Goal: Use online tool/utility: Utilize a website feature to perform a specific function

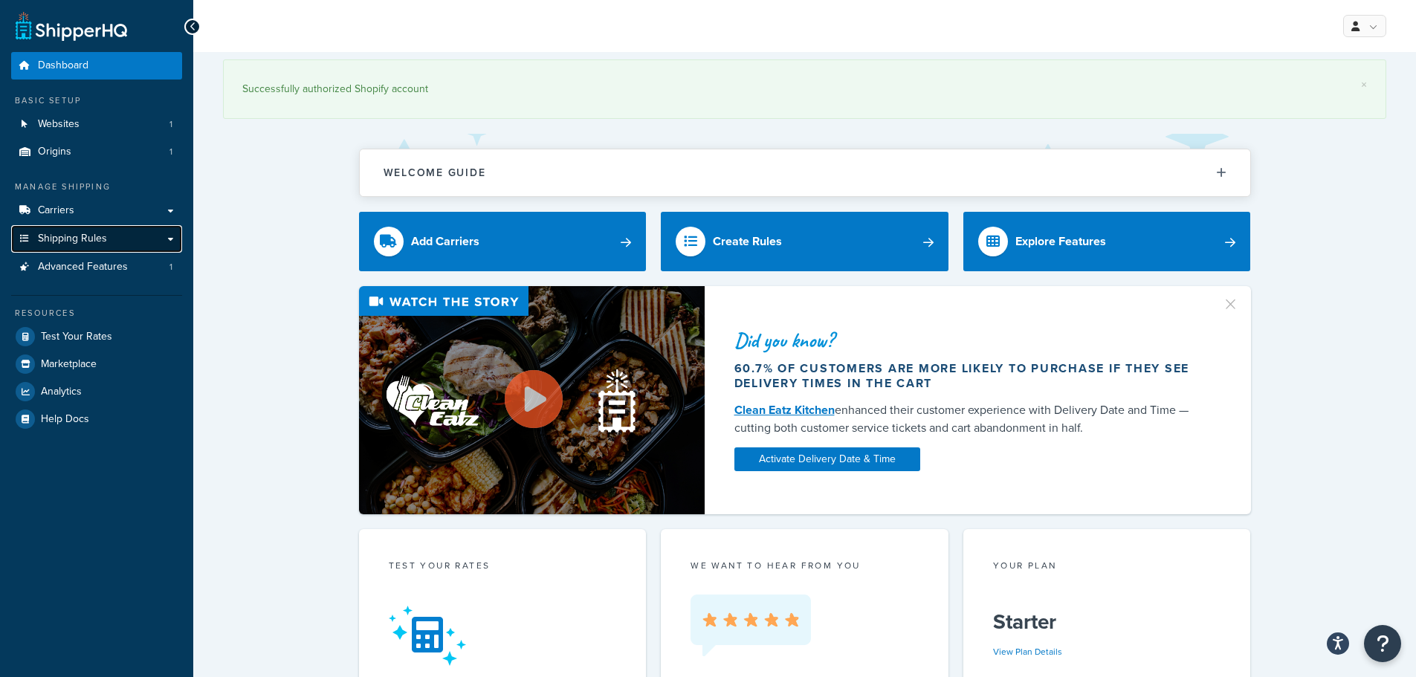
click at [161, 239] on link "Shipping Rules" at bounding box center [96, 239] width 171 height 28
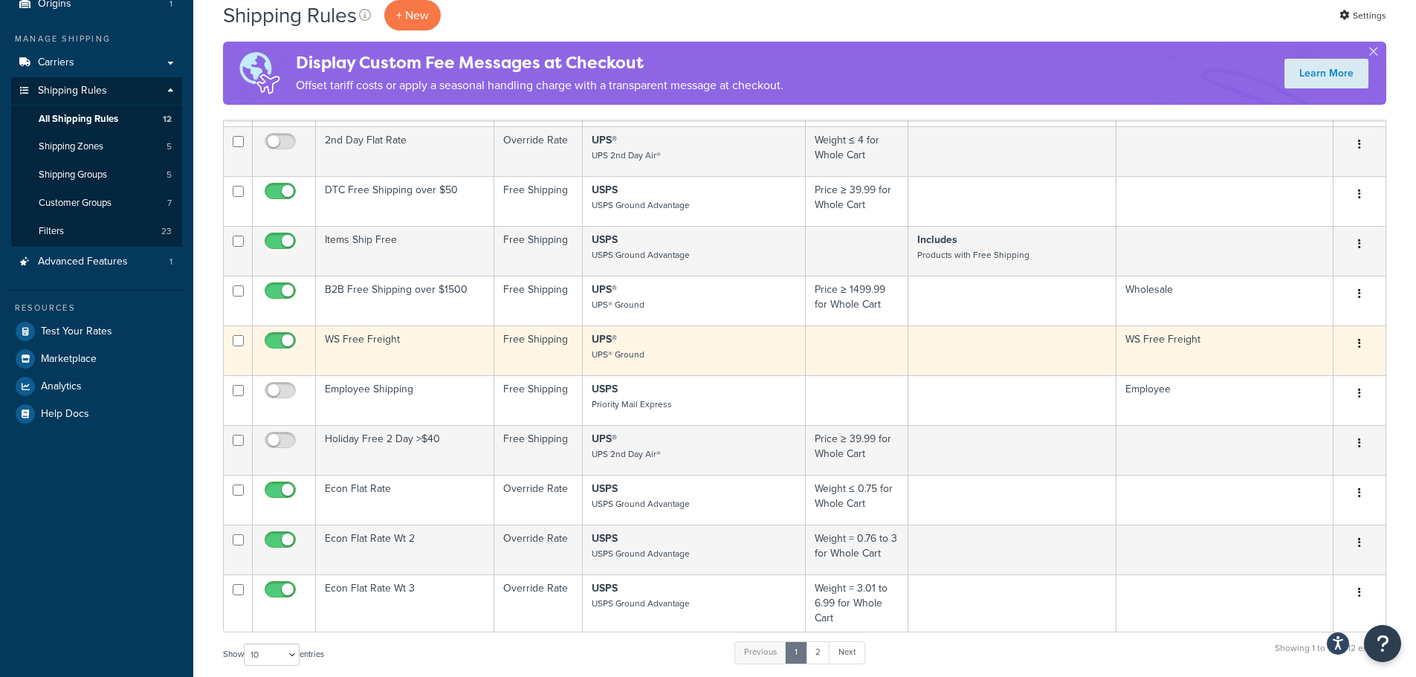
scroll to position [149, 0]
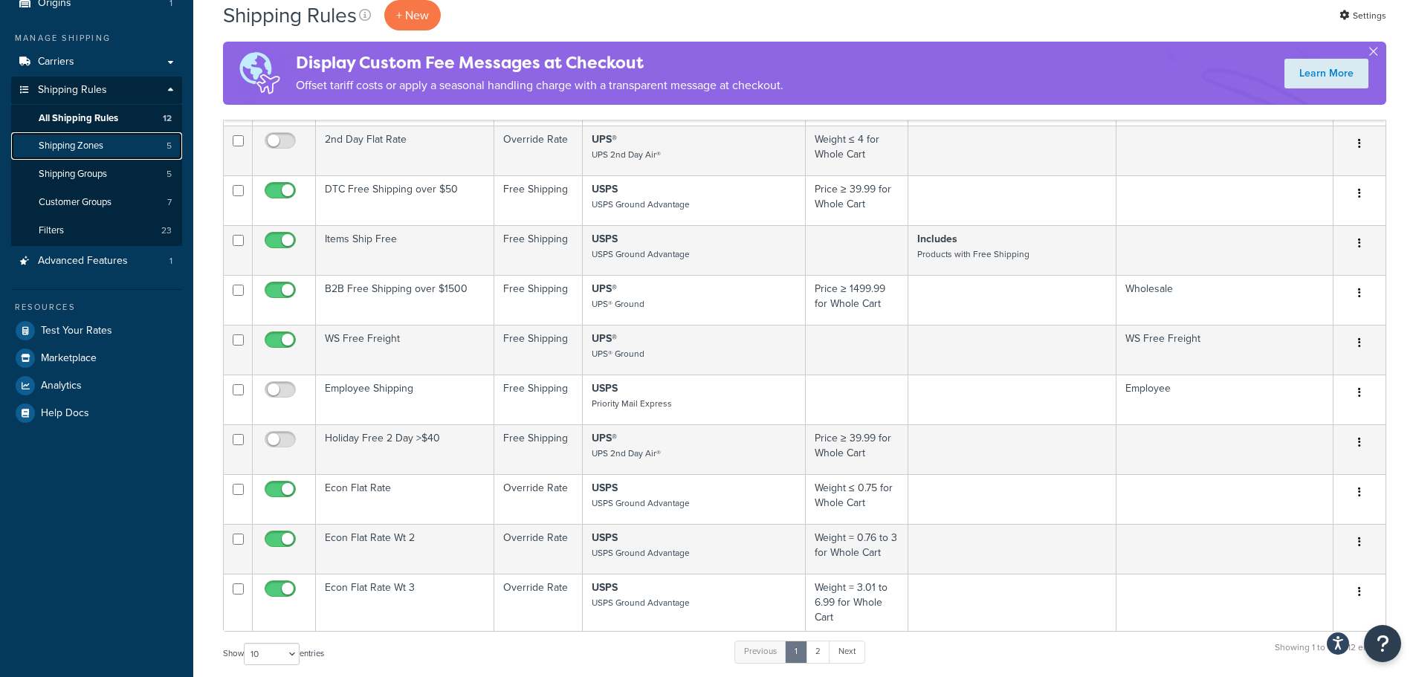
click at [106, 147] on link "Shipping Zones 5" at bounding box center [96, 146] width 171 height 28
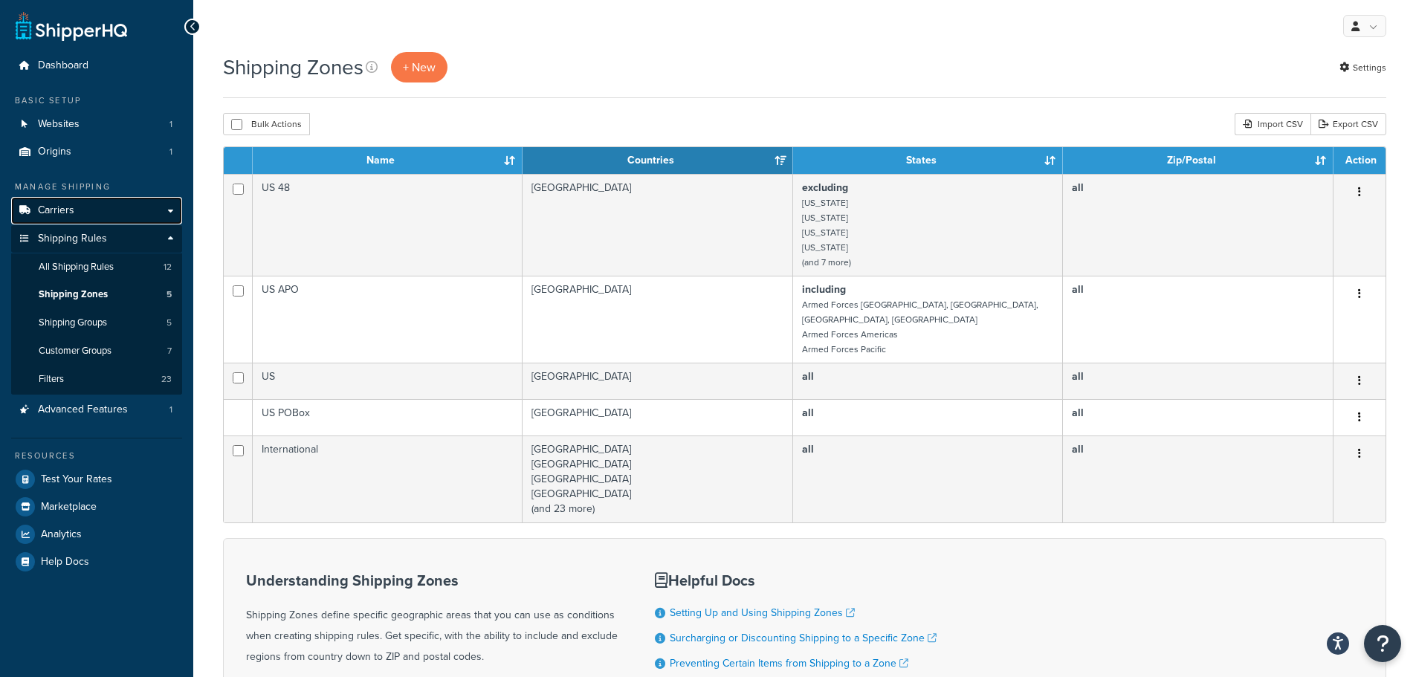
click at [91, 207] on link "Carriers" at bounding box center [96, 211] width 171 height 28
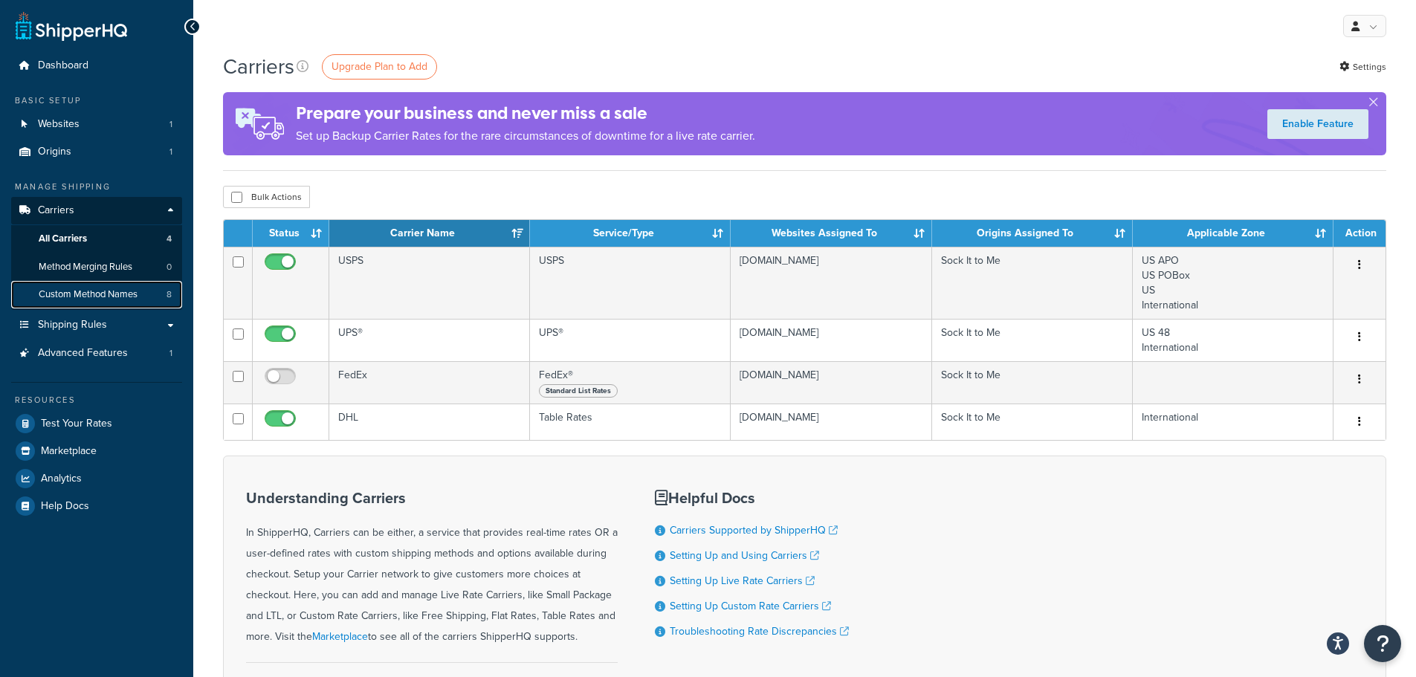
click at [91, 296] on span "Custom Method Names" at bounding box center [88, 294] width 99 height 13
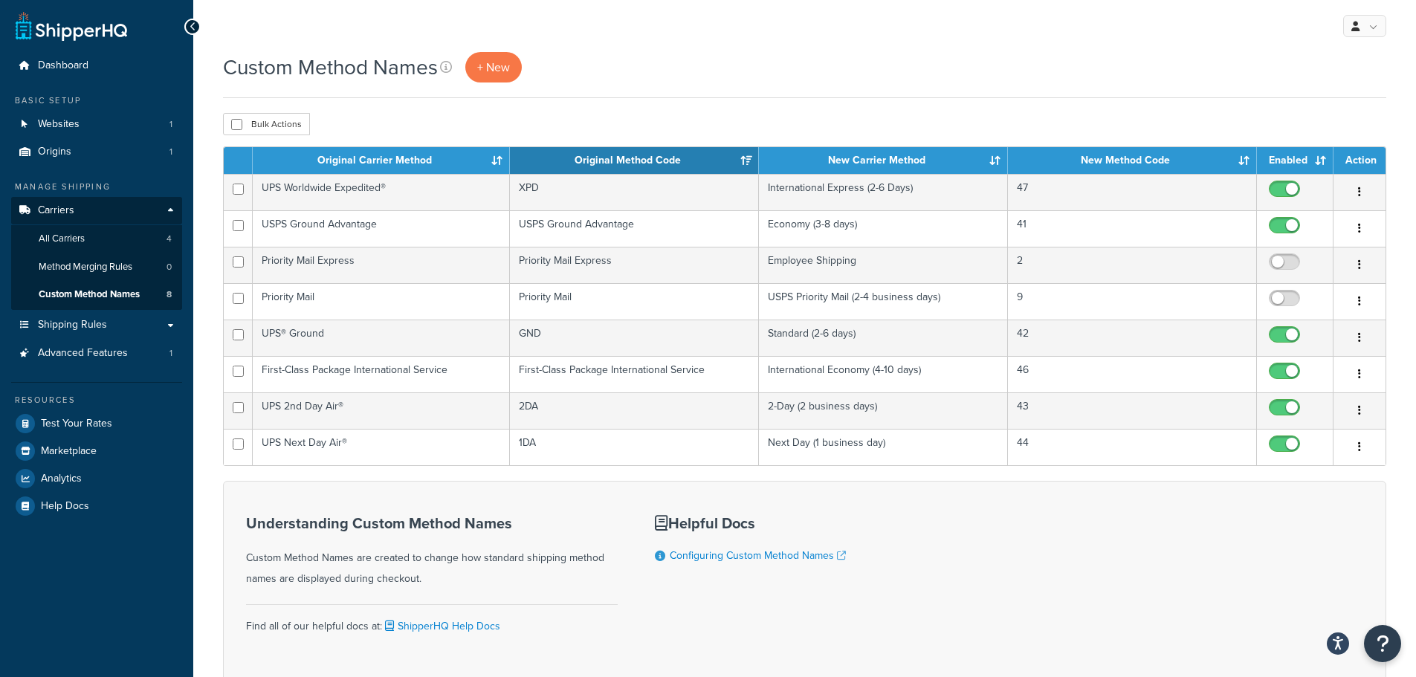
click at [1001, 61] on div "Custom Method Names + New" at bounding box center [804, 67] width 1163 height 30
click at [100, 419] on span "Test Your Rates" at bounding box center [76, 424] width 71 height 13
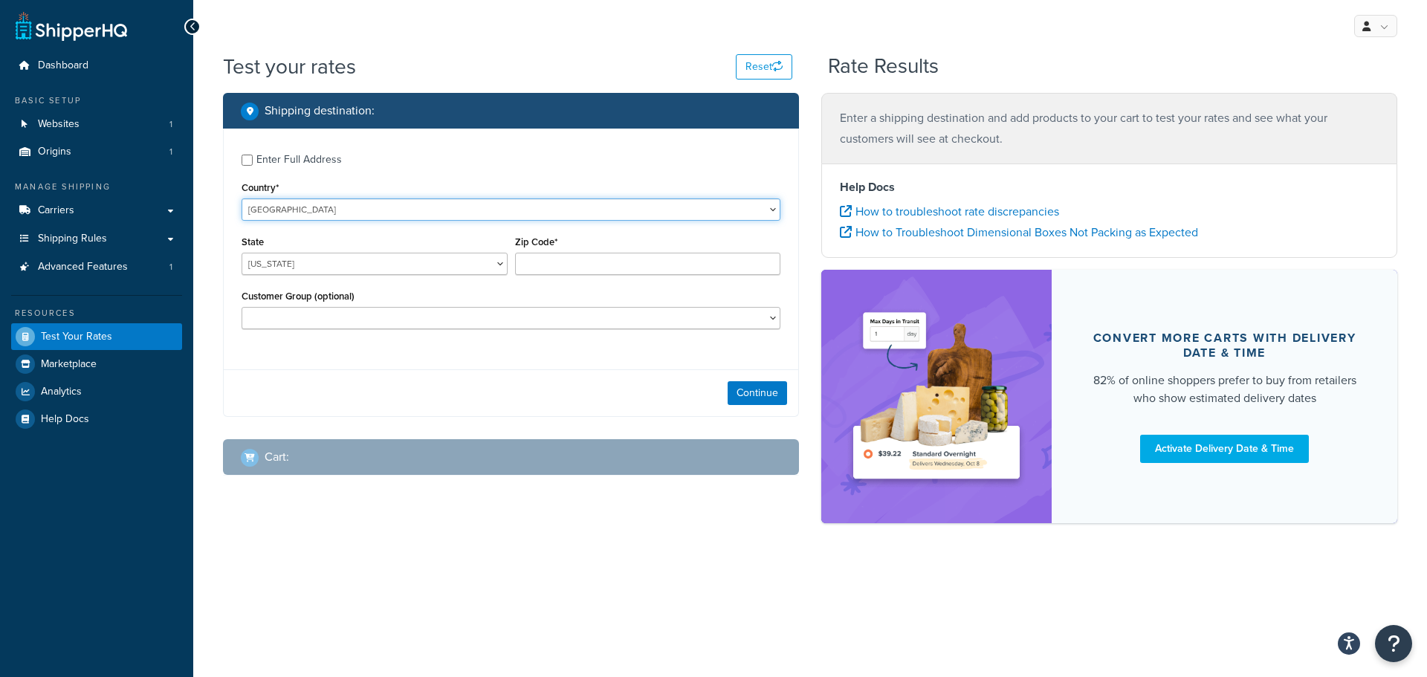
click at [350, 207] on select "[GEOGRAPHIC_DATA] [GEOGRAPHIC_DATA] [GEOGRAPHIC_DATA] [GEOGRAPHIC_DATA] [GEOGRA…" at bounding box center [511, 209] width 539 height 22
select select "CA"
click at [242, 198] on select "[GEOGRAPHIC_DATA] [GEOGRAPHIC_DATA] [GEOGRAPHIC_DATA] [GEOGRAPHIC_DATA] [GEOGRA…" at bounding box center [511, 209] width 539 height 22
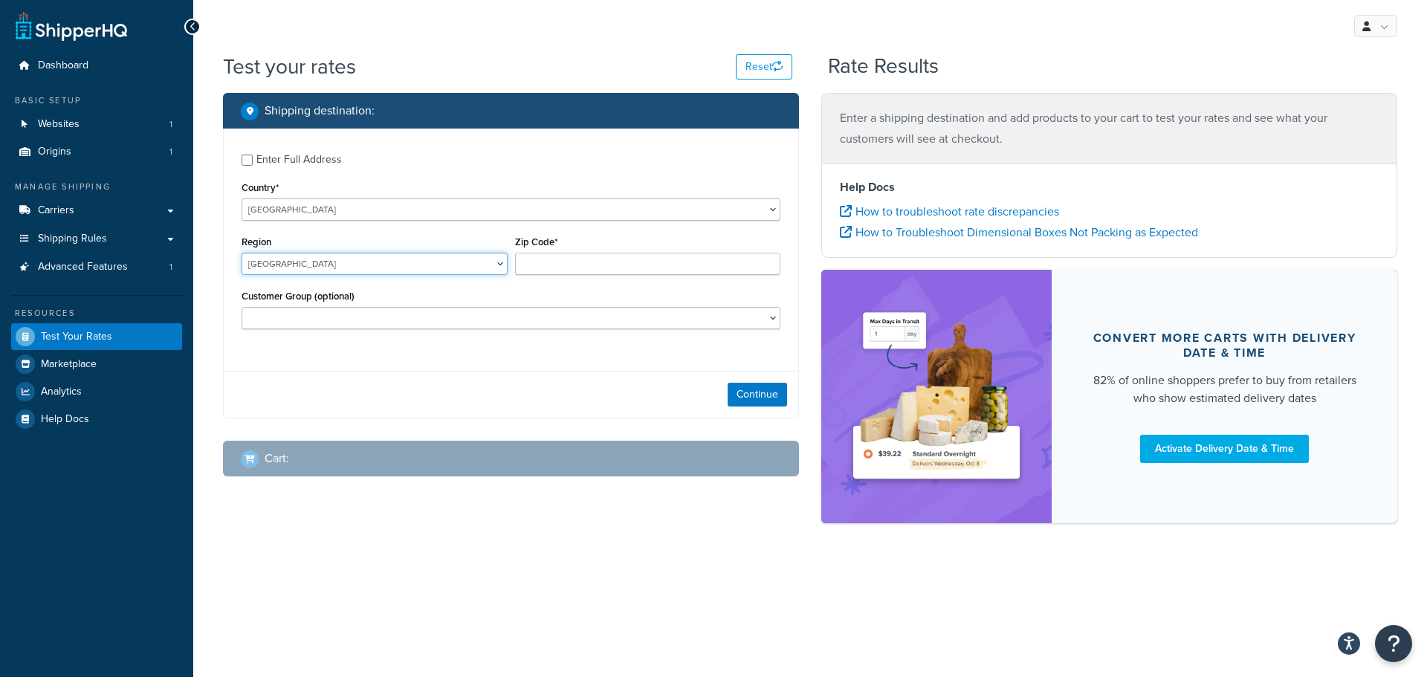
click at [499, 259] on select "[GEOGRAPHIC_DATA] [GEOGRAPHIC_DATA] [GEOGRAPHIC_DATA] [GEOGRAPHIC_DATA] [GEOGRA…" at bounding box center [375, 264] width 266 height 22
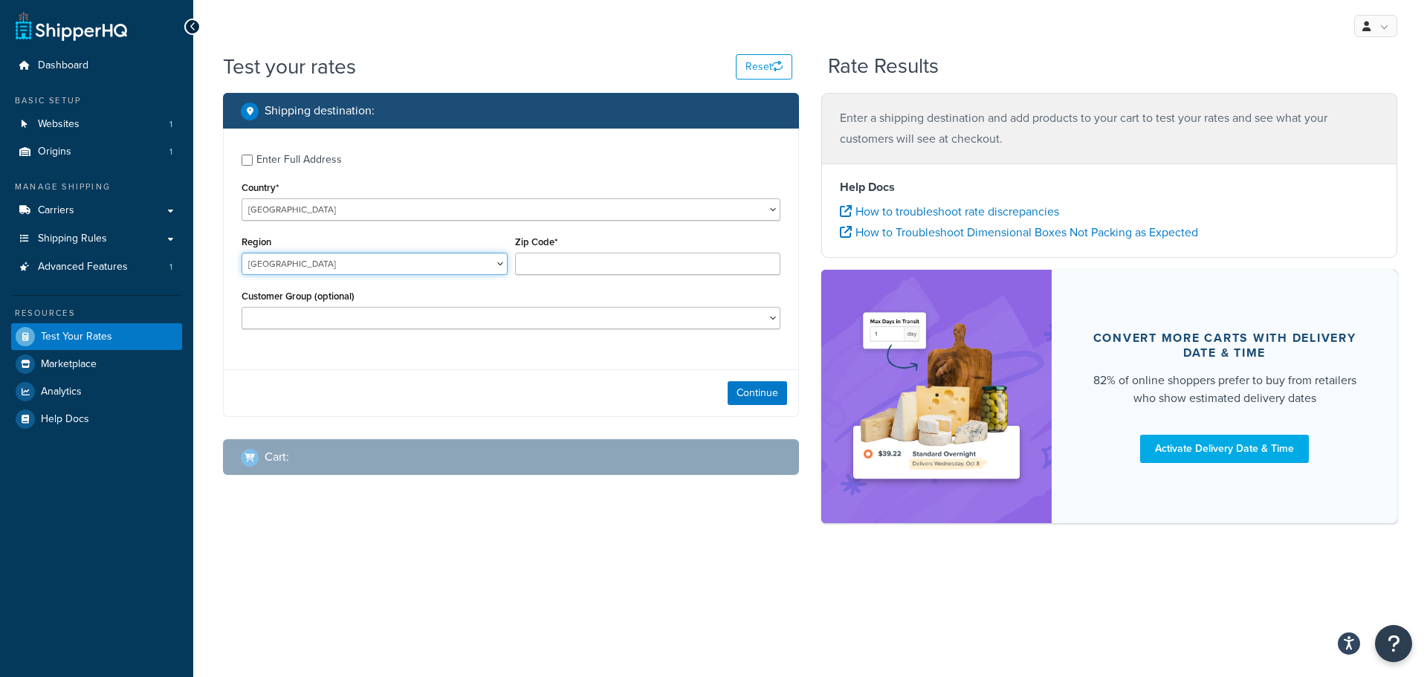
select select "BC"
click at [242, 253] on select "[GEOGRAPHIC_DATA] [GEOGRAPHIC_DATA] [GEOGRAPHIC_DATA] [GEOGRAPHIC_DATA] [GEOGRA…" at bounding box center [375, 264] width 266 height 22
click at [549, 265] on input "Zip Code*" at bounding box center [648, 264] width 266 height 22
click at [554, 358] on div "Enter Full Address Country* [GEOGRAPHIC_DATA] [GEOGRAPHIC_DATA] [GEOGRAPHIC_DAT…" at bounding box center [511, 244] width 575 height 230
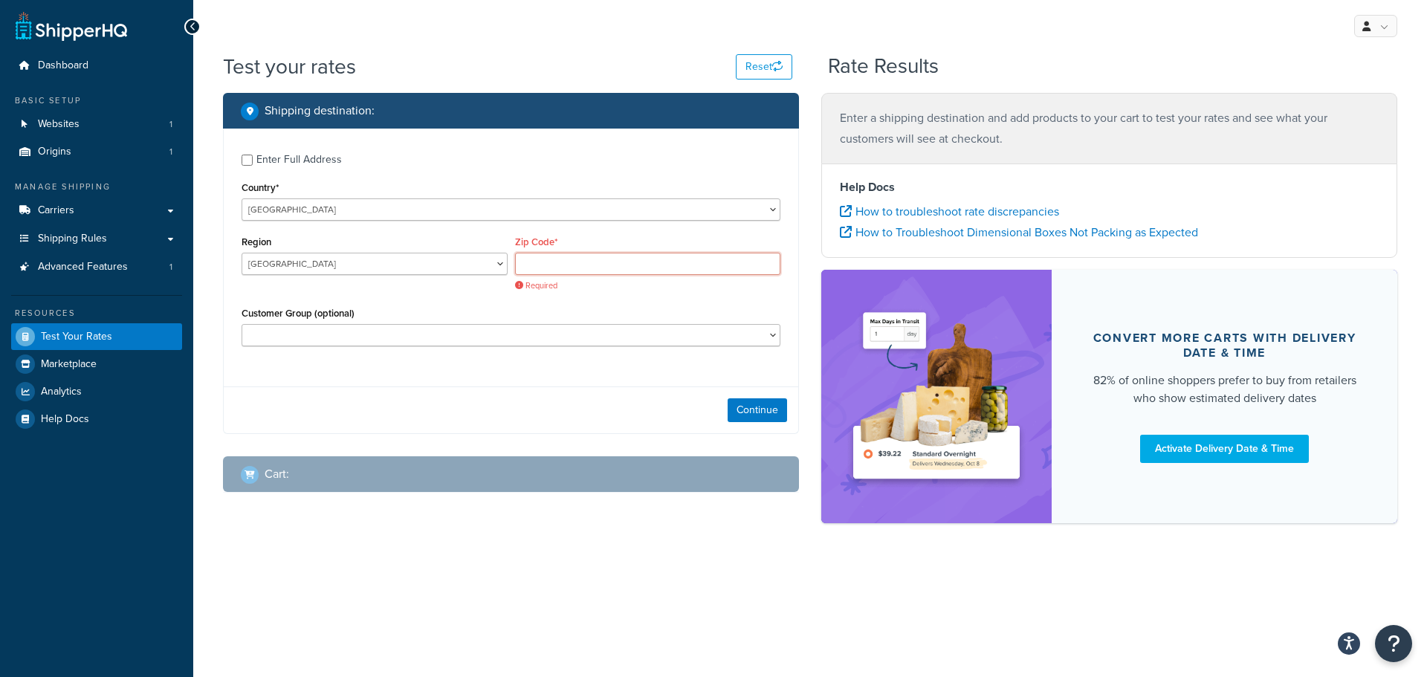
click at [615, 266] on input "Zip Code*" at bounding box center [648, 264] width 266 height 22
paste input "J2X 4J9"
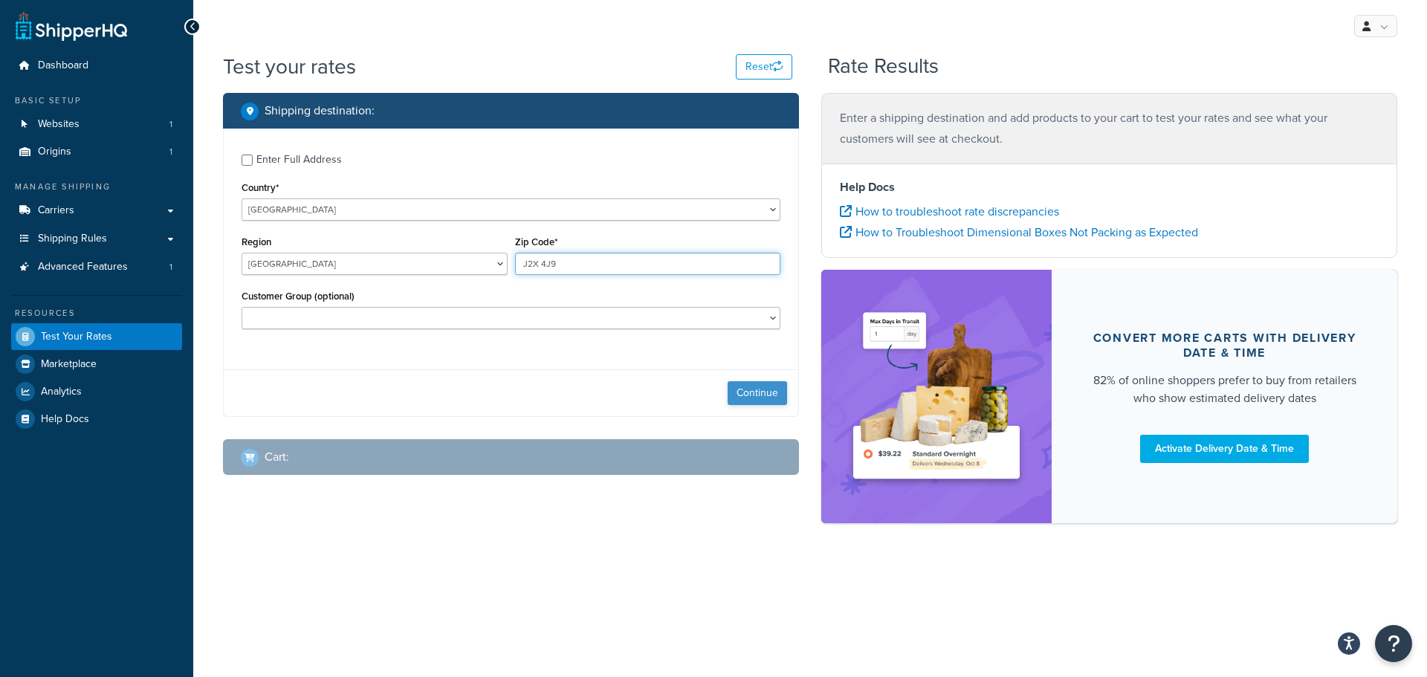
type input "J2X 4J9"
click at [746, 397] on button "Continue" at bounding box center [757, 393] width 59 height 24
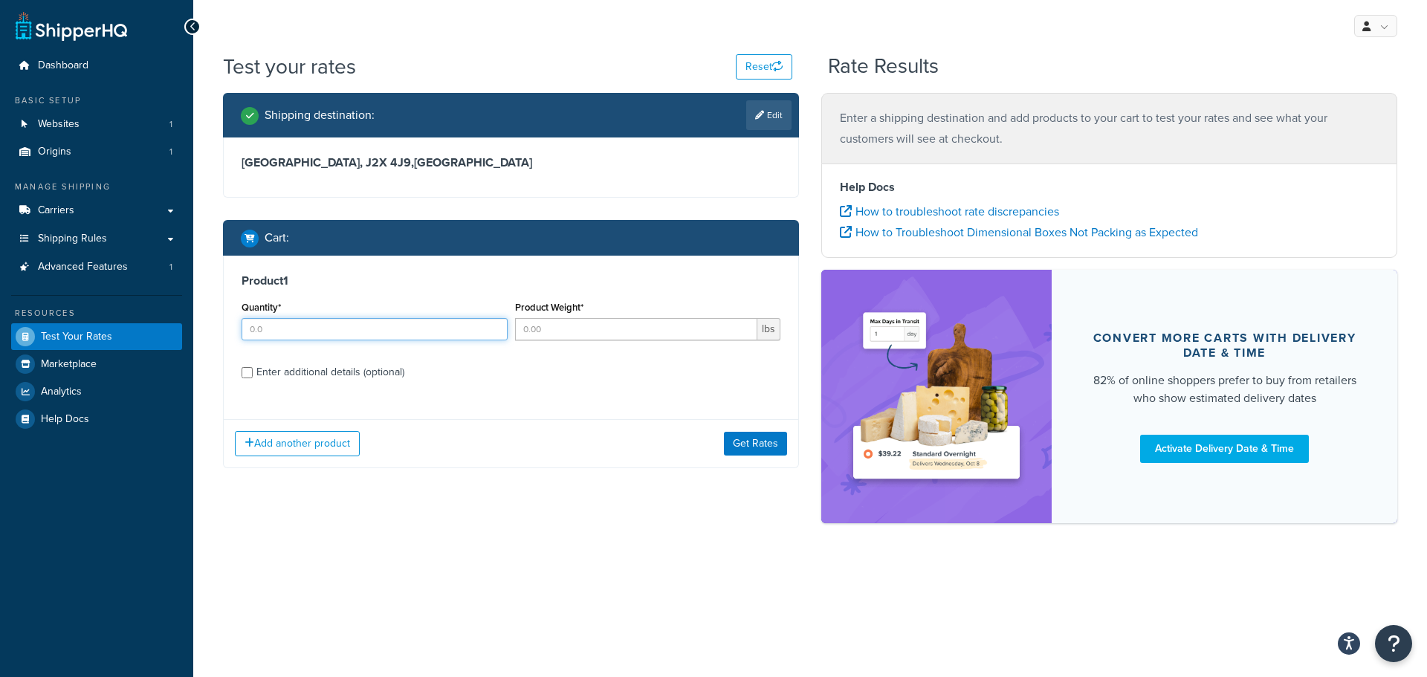
click at [366, 335] on input "Quantity*" at bounding box center [375, 329] width 266 height 22
type input "15"
click at [540, 330] on input "Product Weight*" at bounding box center [636, 329] width 243 height 22
type input "1"
type input ".1"
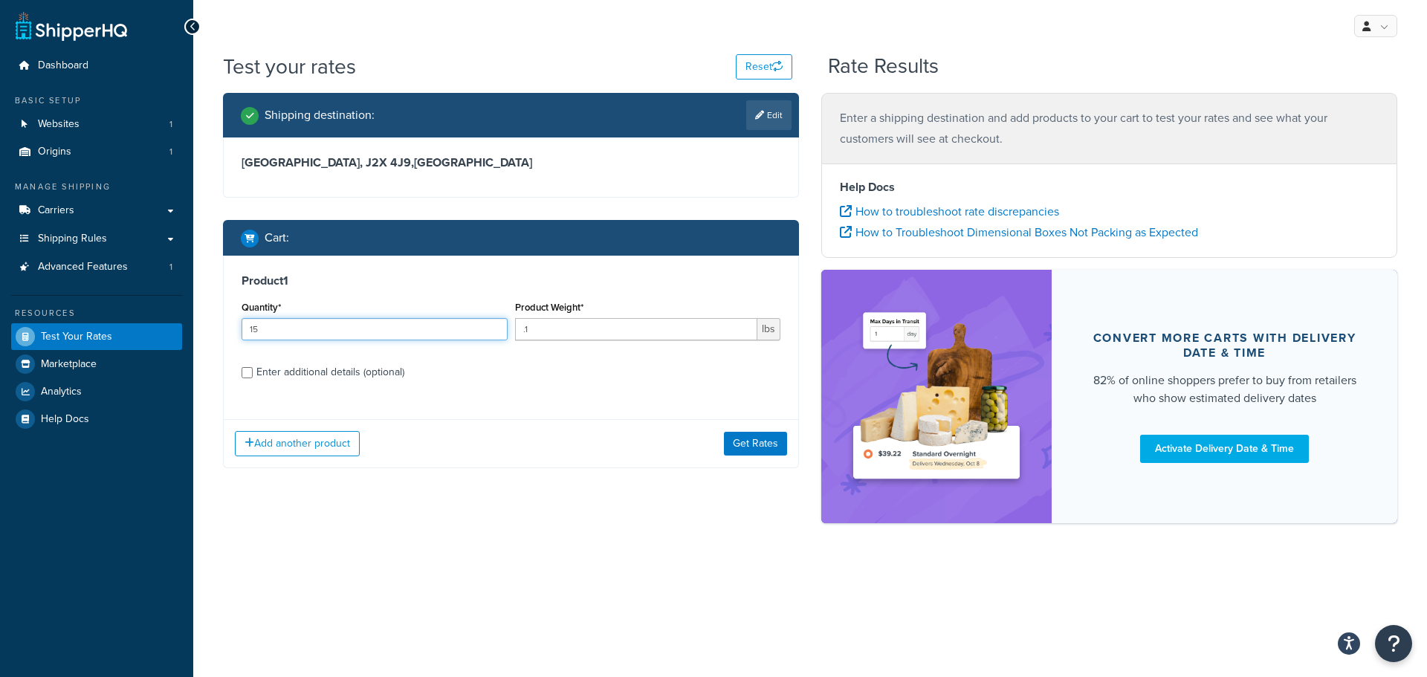
drag, startPoint x: 277, startPoint y: 329, endPoint x: 244, endPoint y: 332, distance: 32.8
click at [244, 332] on input "15" at bounding box center [375, 329] width 266 height 22
type input "9"
click at [761, 449] on button "Get Rates" at bounding box center [755, 444] width 63 height 24
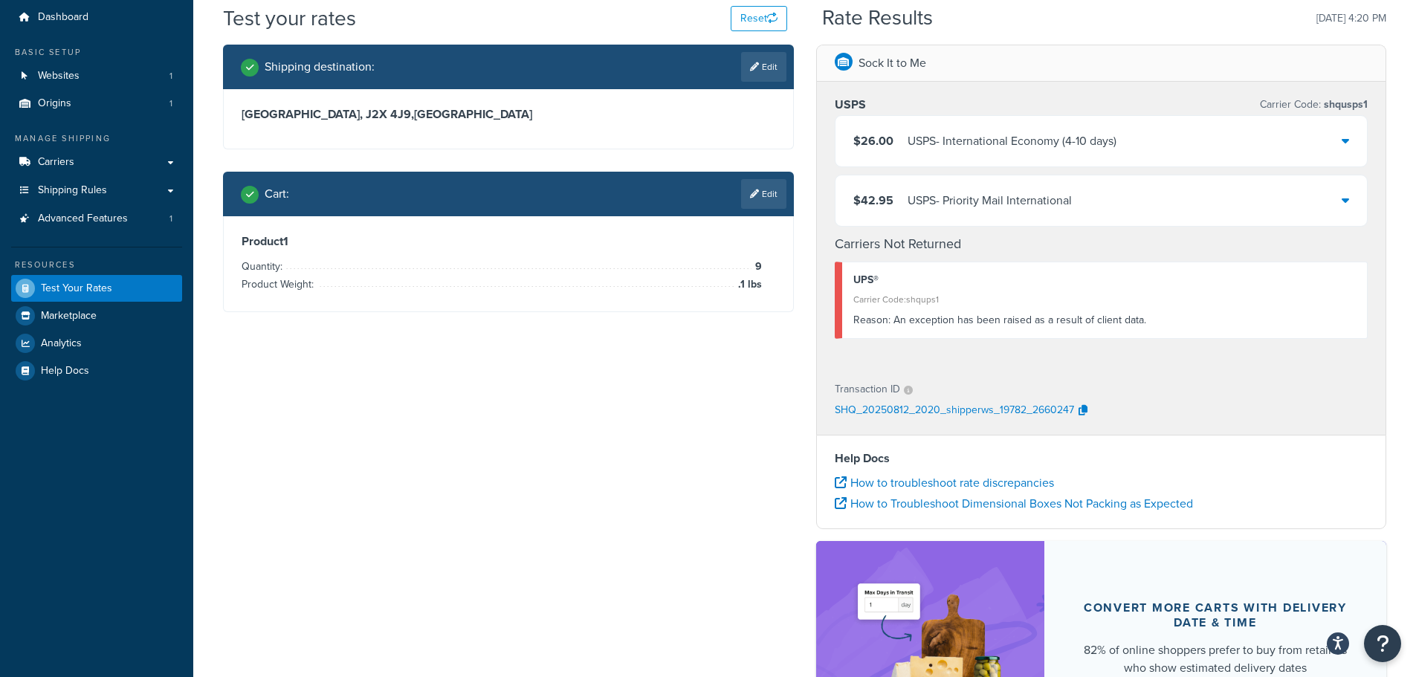
scroll to position [74, 0]
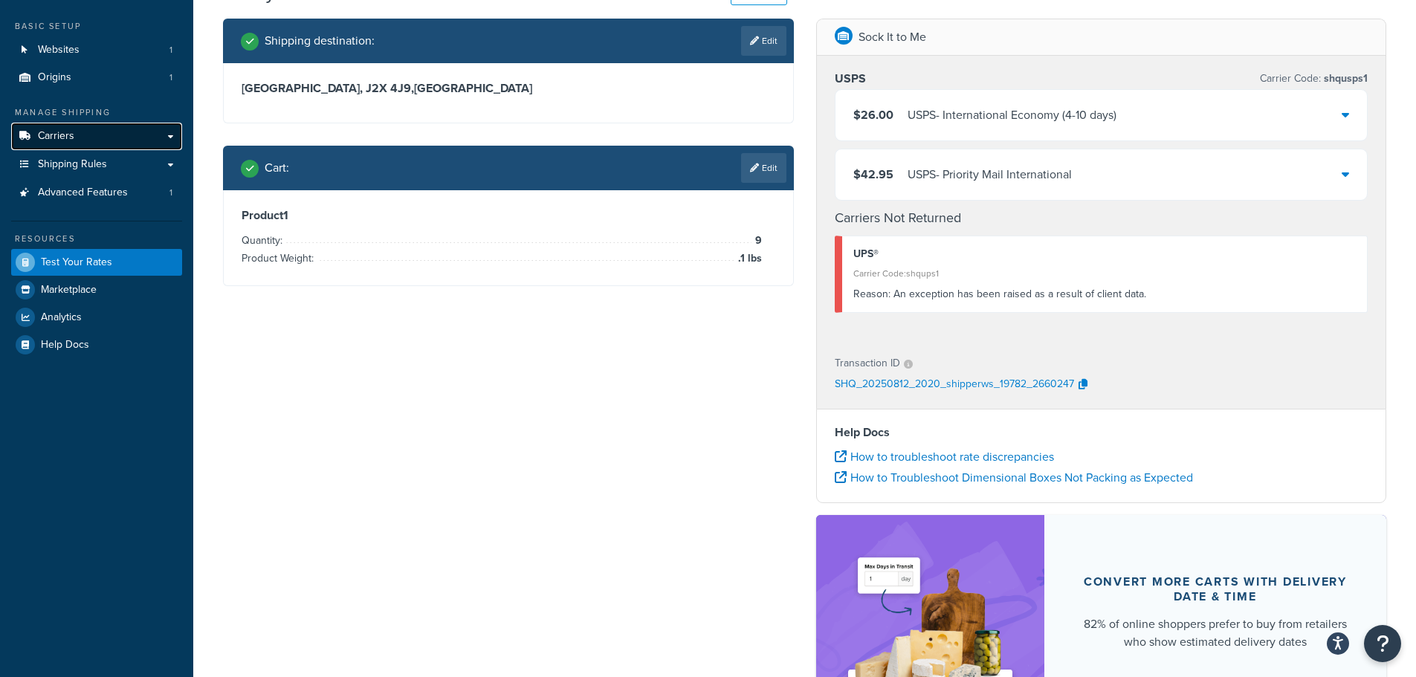
click at [115, 138] on link "Carriers" at bounding box center [96, 137] width 171 height 28
